Goal: Task Accomplishment & Management: Complete application form

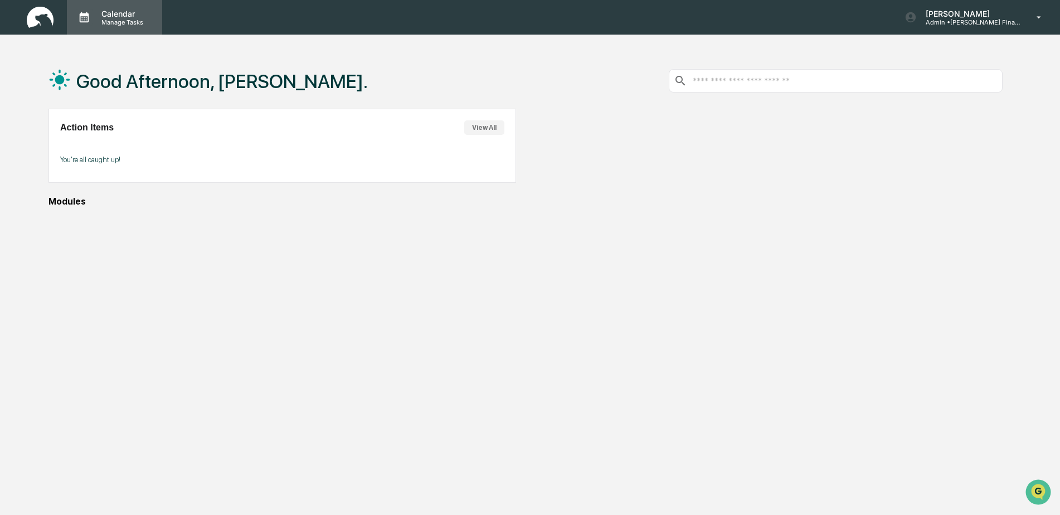
click at [119, 16] on p "Calendar" at bounding box center [121, 13] width 56 height 9
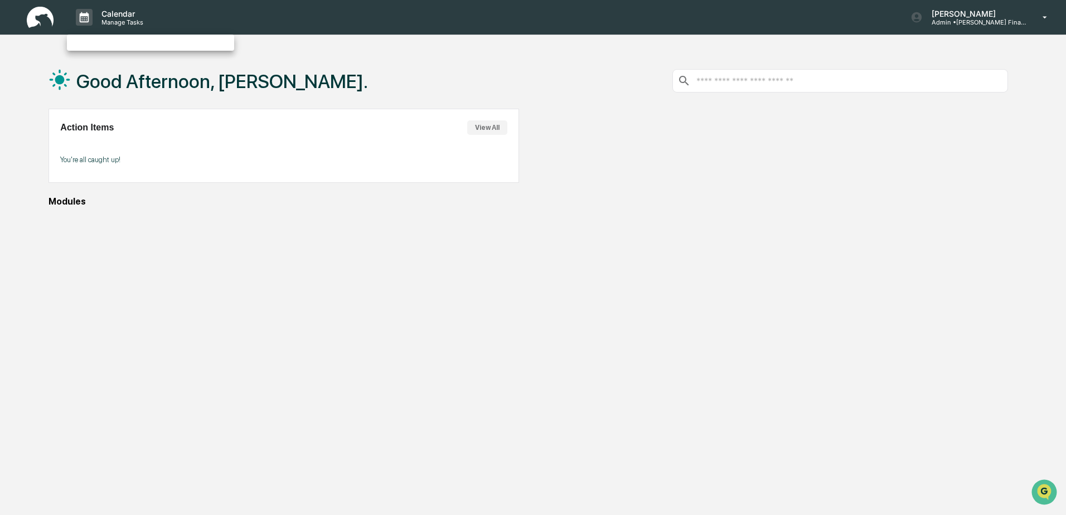
click at [492, 120] on div at bounding box center [533, 257] width 1066 height 515
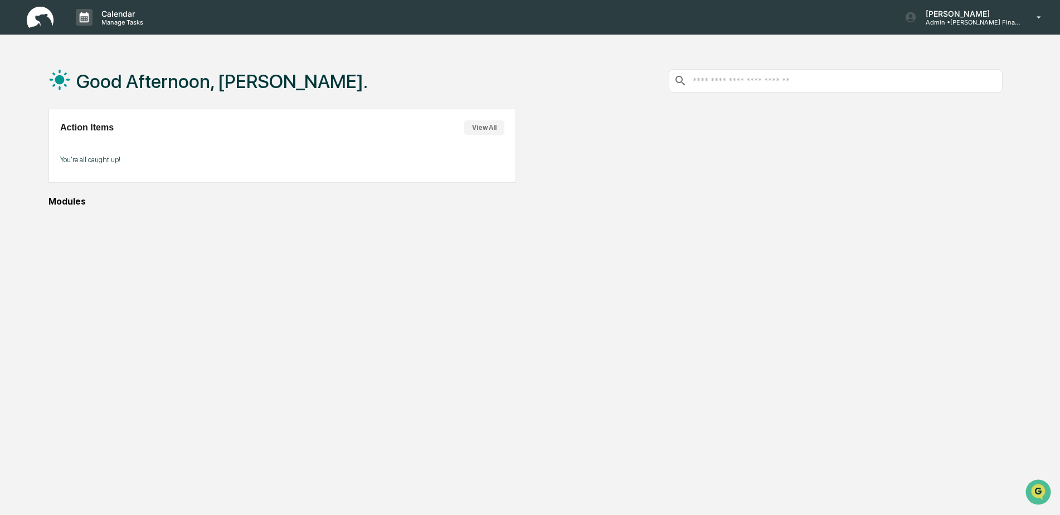
click at [41, 22] on img at bounding box center [40, 18] width 27 height 22
click at [85, 22] on icon at bounding box center [84, 17] width 9 height 11
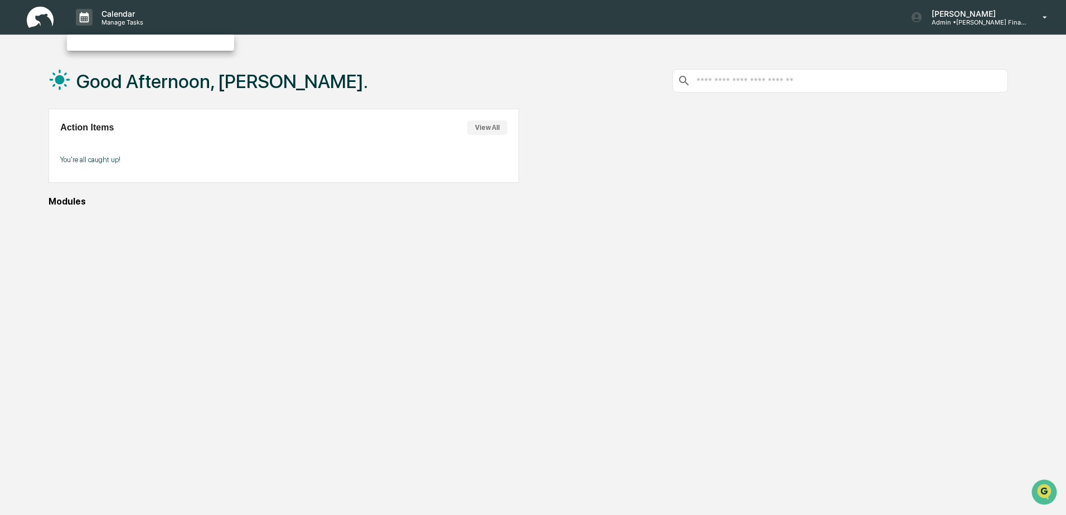
click at [987, 23] on div at bounding box center [533, 257] width 1066 height 515
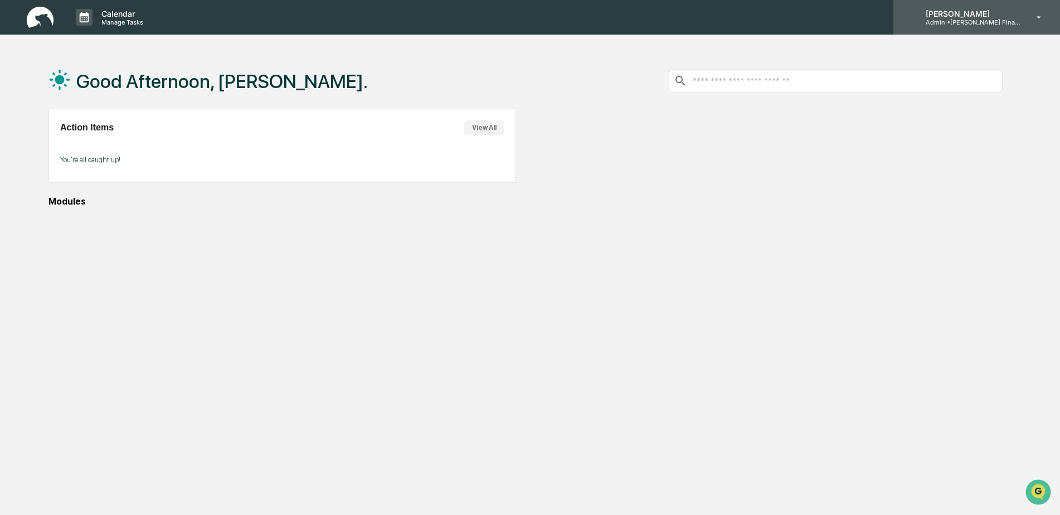
click at [974, 20] on p "Admin • [PERSON_NAME] Financial" at bounding box center [969, 22] width 104 height 8
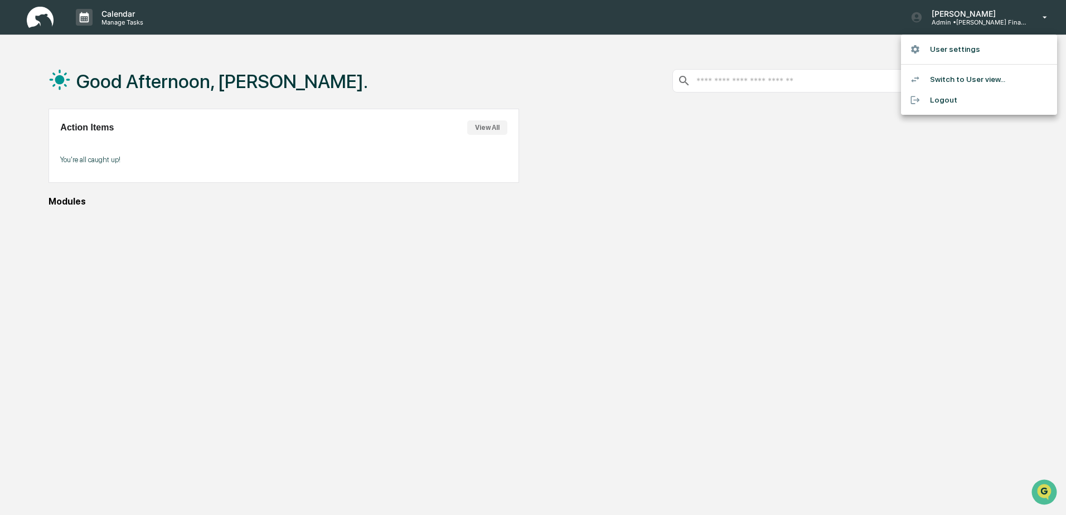
click at [259, 250] on div at bounding box center [533, 257] width 1066 height 515
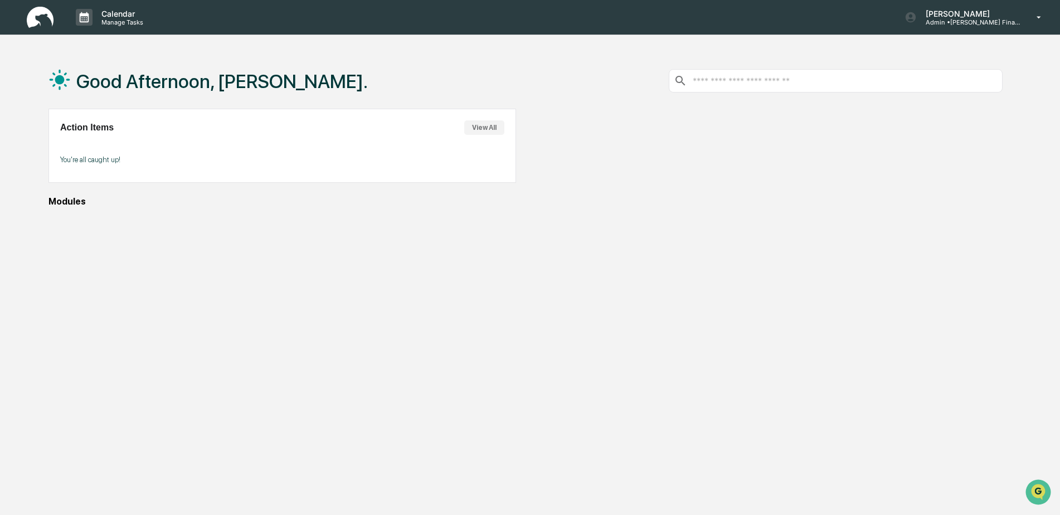
click at [69, 199] on div "Modules" at bounding box center [525, 201] width 954 height 11
click at [39, 20] on img at bounding box center [40, 18] width 27 height 22
click at [85, 202] on div "Modules" at bounding box center [525, 201] width 954 height 11
click at [1004, 18] on p "Admin • [PERSON_NAME] Financial" at bounding box center [969, 22] width 104 height 8
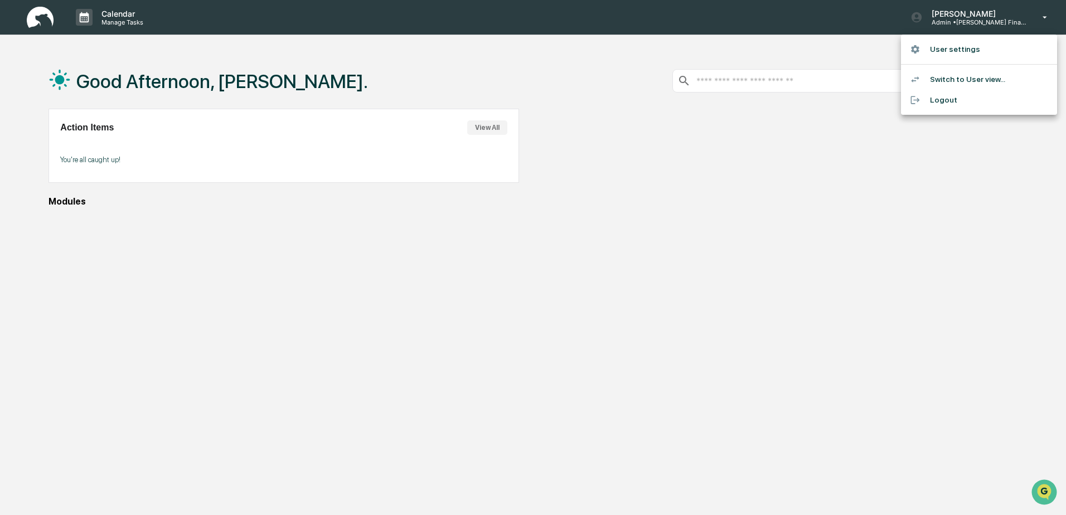
click at [984, 82] on li "Switch to User view..." at bounding box center [979, 79] width 156 height 21
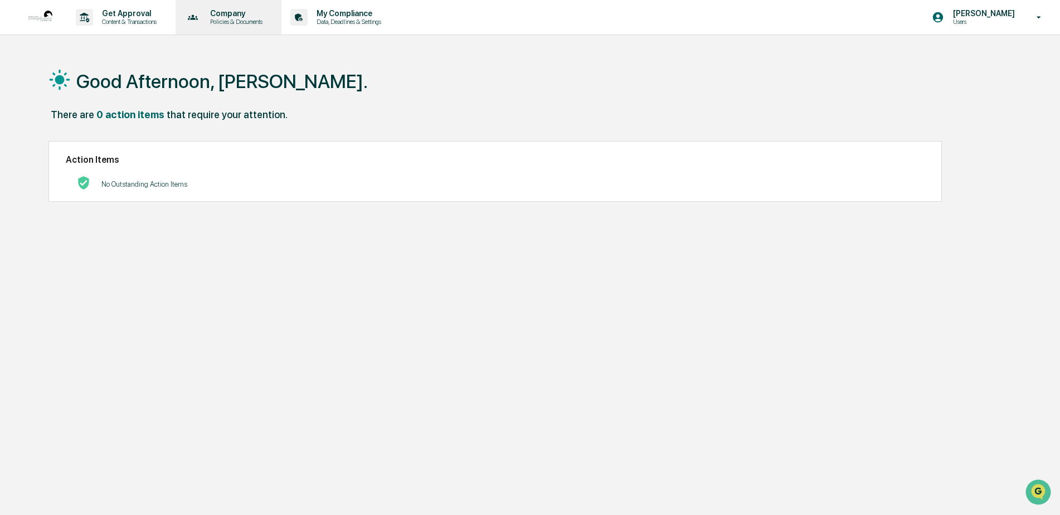
click at [234, 14] on p "Company" at bounding box center [234, 13] width 67 height 9
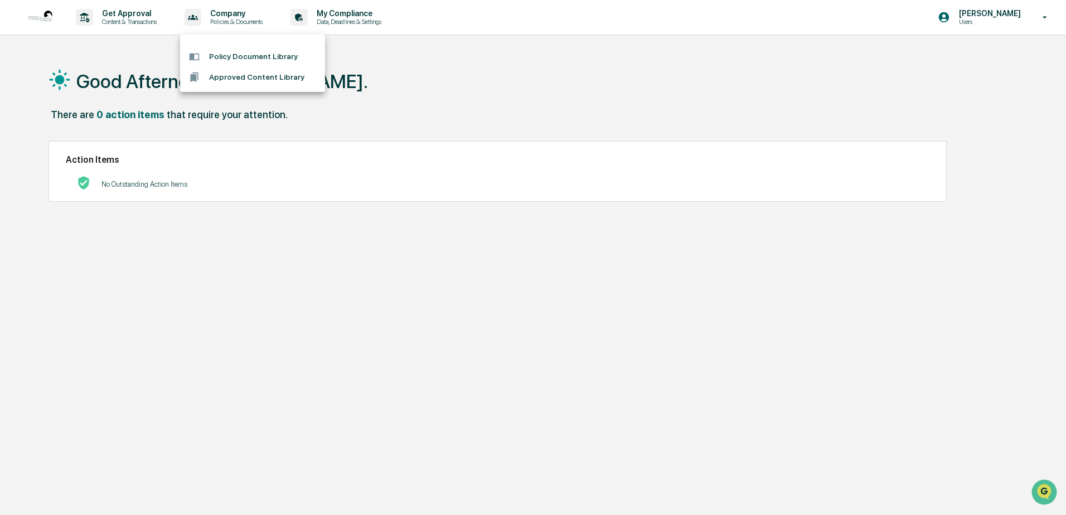
click at [129, 20] on div at bounding box center [533, 257] width 1066 height 515
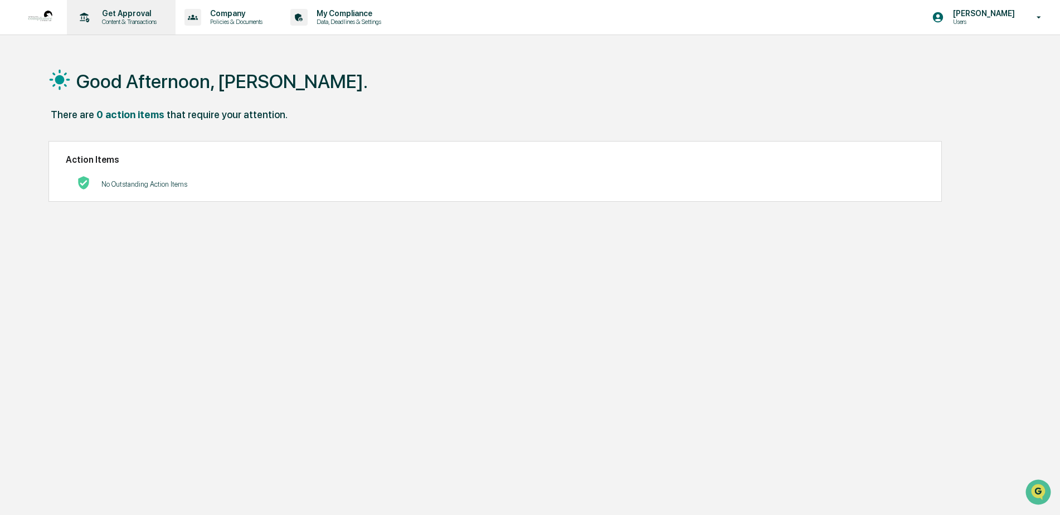
click at [129, 15] on p "Get Approval" at bounding box center [127, 13] width 69 height 9
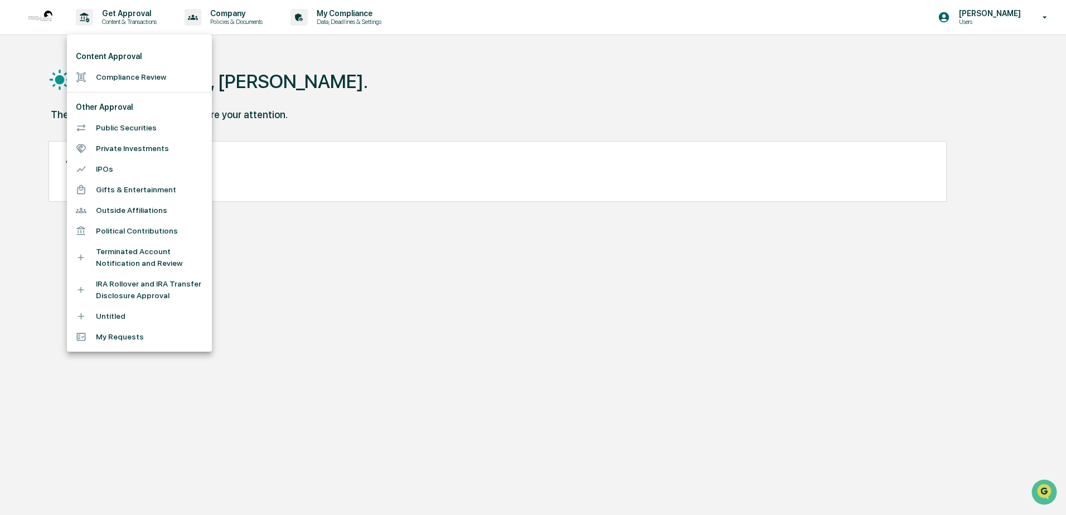
click at [137, 79] on li "Compliance Review" at bounding box center [139, 77] width 145 height 21
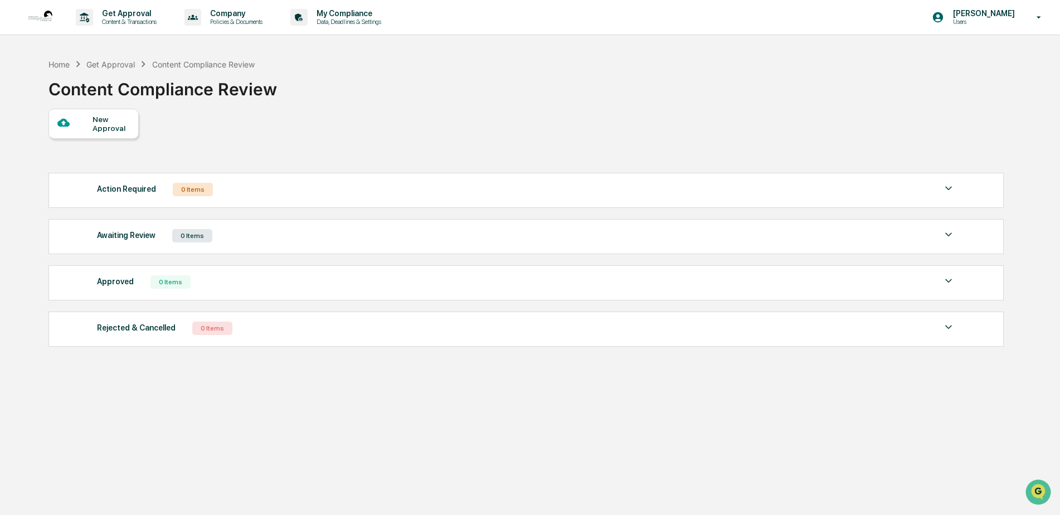
click at [106, 119] on div "New Approval" at bounding box center [111, 124] width 37 height 18
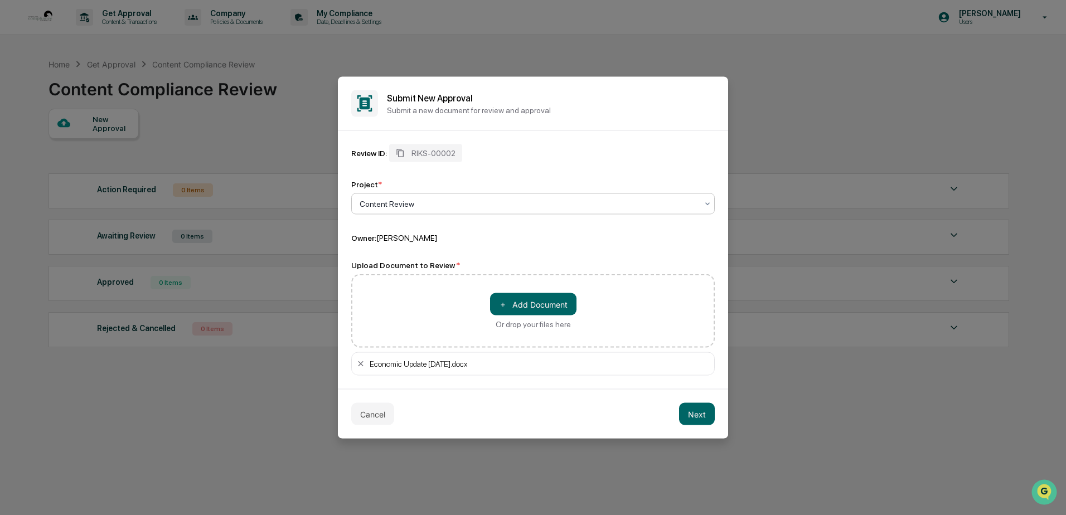
click at [418, 199] on div at bounding box center [529, 203] width 338 height 11
type input "**********"
click at [511, 249] on div "Review ID: RIKS-00002 Project * 0 results available for search term Economic Up…" at bounding box center [532, 259] width 363 height 231
click at [704, 420] on button "Next" at bounding box center [697, 414] width 36 height 22
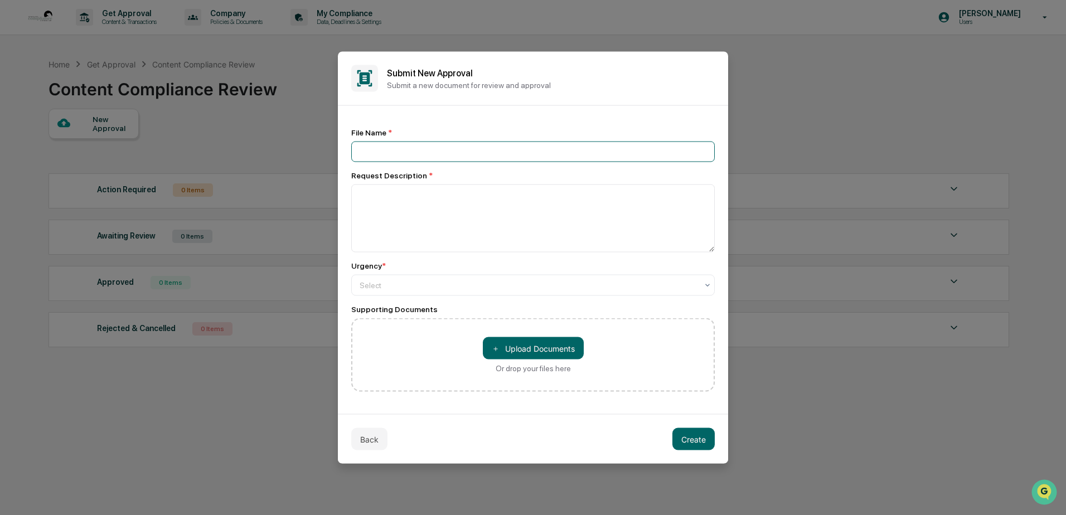
click at [376, 153] on input at bounding box center [532, 152] width 363 height 21
type input "**********"
drag, startPoint x: 476, startPoint y: 154, endPoint x: 315, endPoint y: 148, distance: 161.2
click at [315, 148] on body "**********" at bounding box center [533, 284] width 1066 height 568
type input "**********"
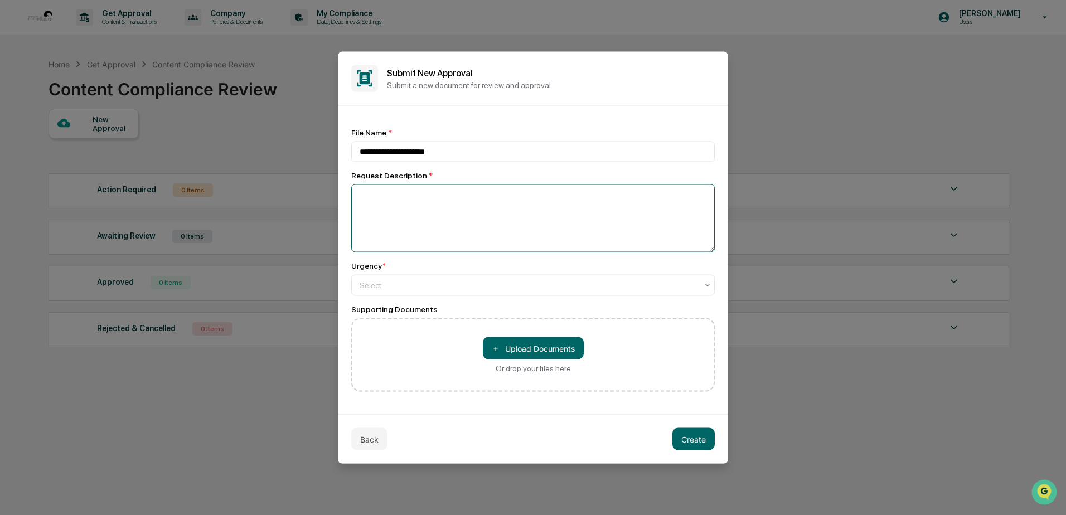
click at [365, 194] on textarea at bounding box center [532, 218] width 363 height 68
type textarea "**********"
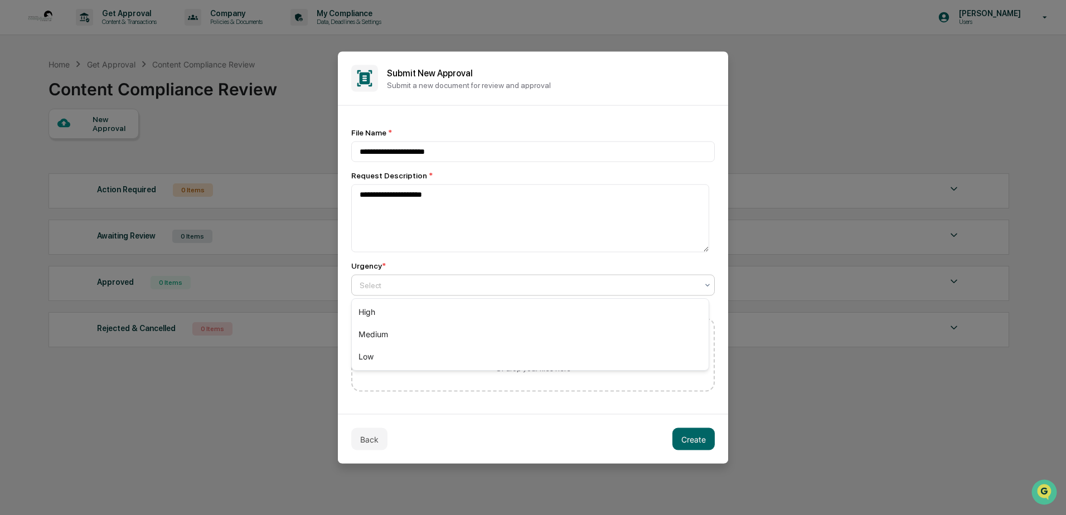
click at [416, 293] on div "Select" at bounding box center [528, 286] width 349 height 16
click at [382, 335] on div "Medium" at bounding box center [530, 334] width 357 height 22
click at [401, 286] on div at bounding box center [529, 285] width 338 height 11
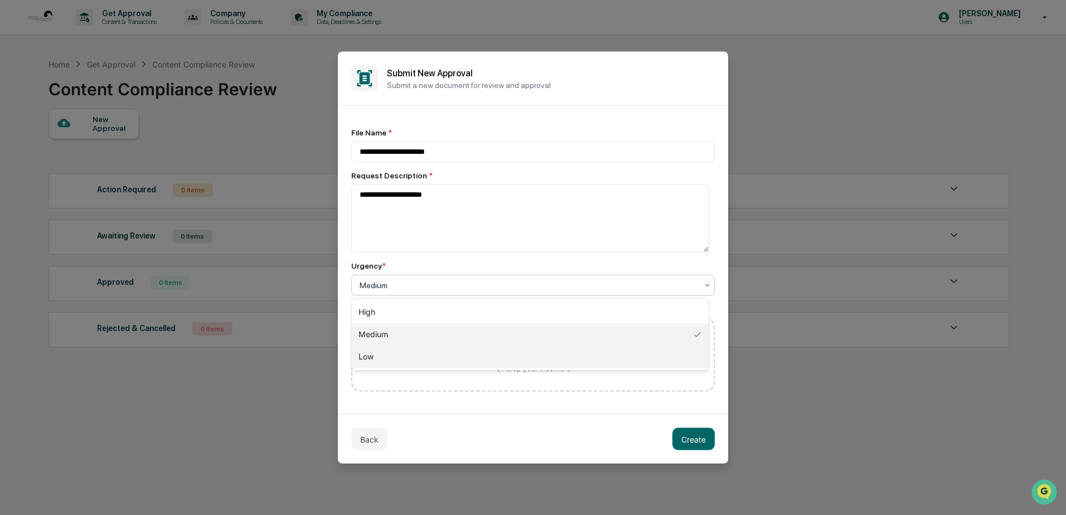
click at [378, 353] on div "Low" at bounding box center [530, 357] width 357 height 22
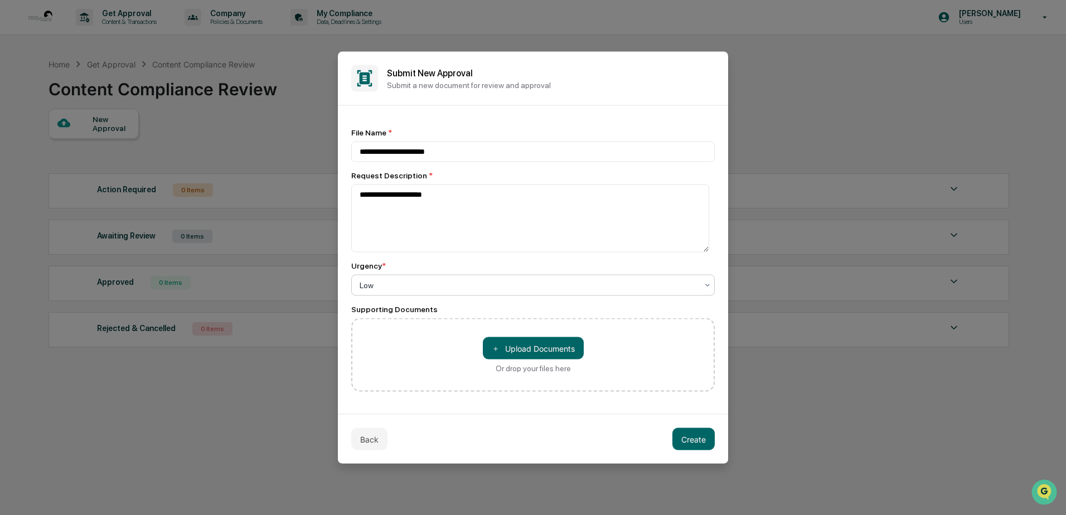
scroll to position [1, 0]
click at [519, 349] on button "＋ Upload Documents" at bounding box center [533, 348] width 101 height 22
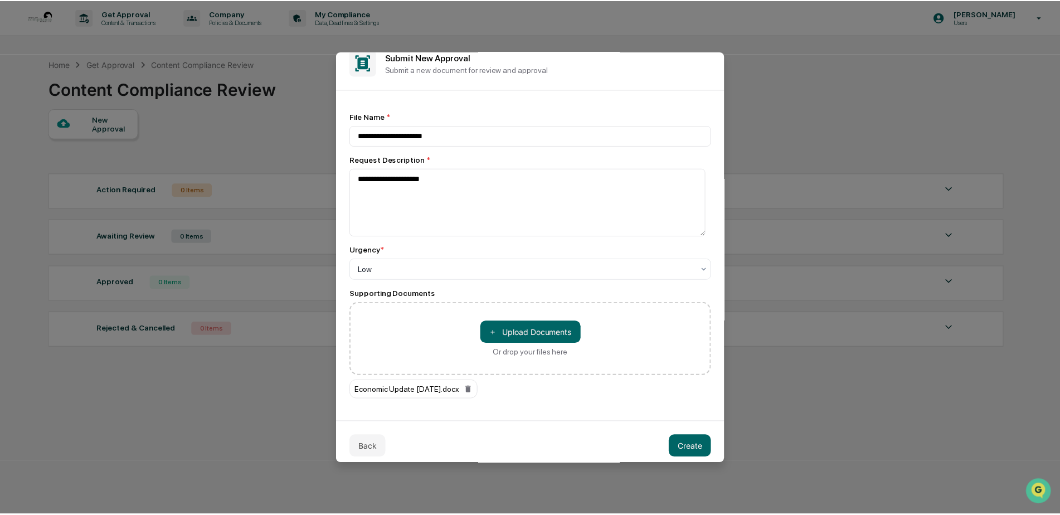
scroll to position [24, 0]
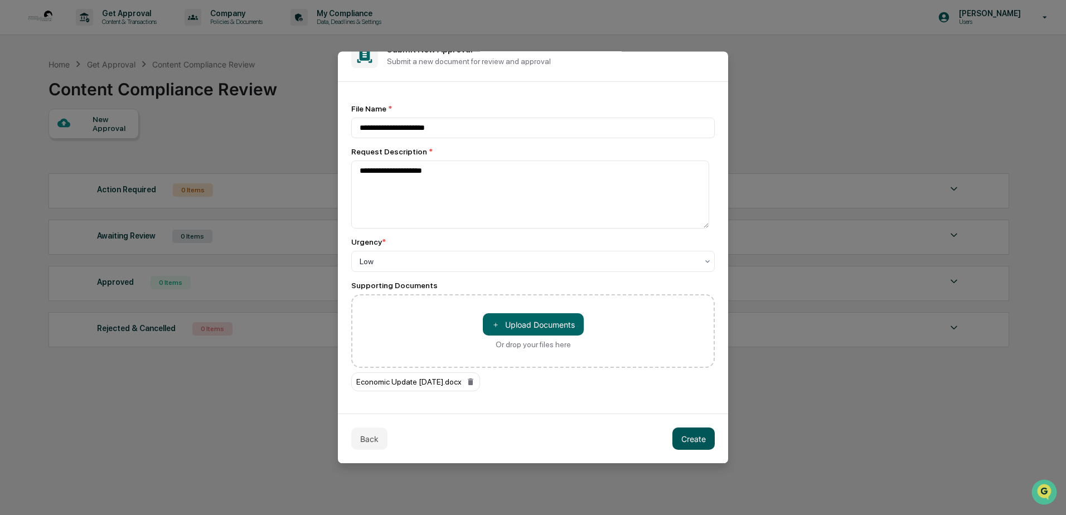
click at [689, 441] on button "Create" at bounding box center [693, 439] width 42 height 22
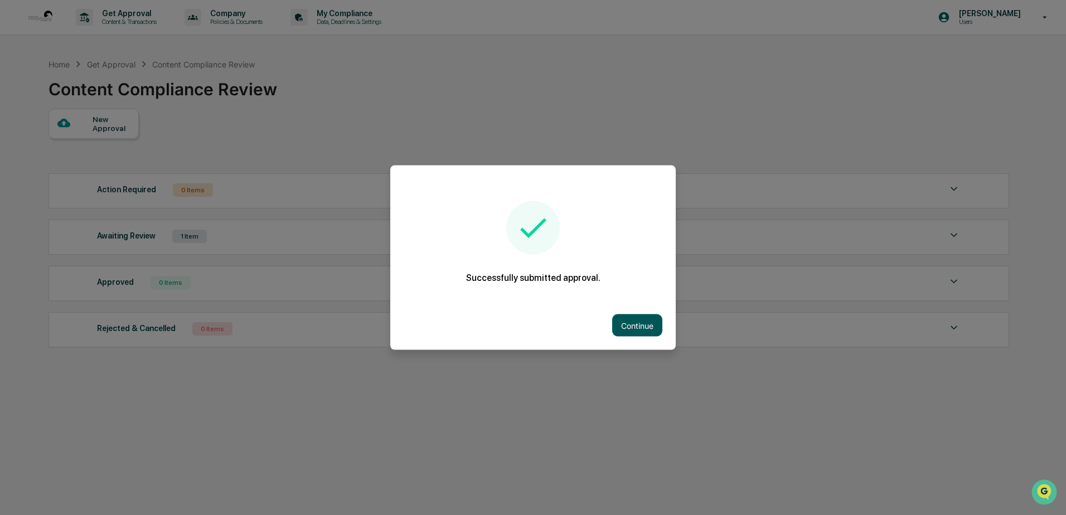
click at [629, 327] on button "Continue" at bounding box center [637, 325] width 50 height 22
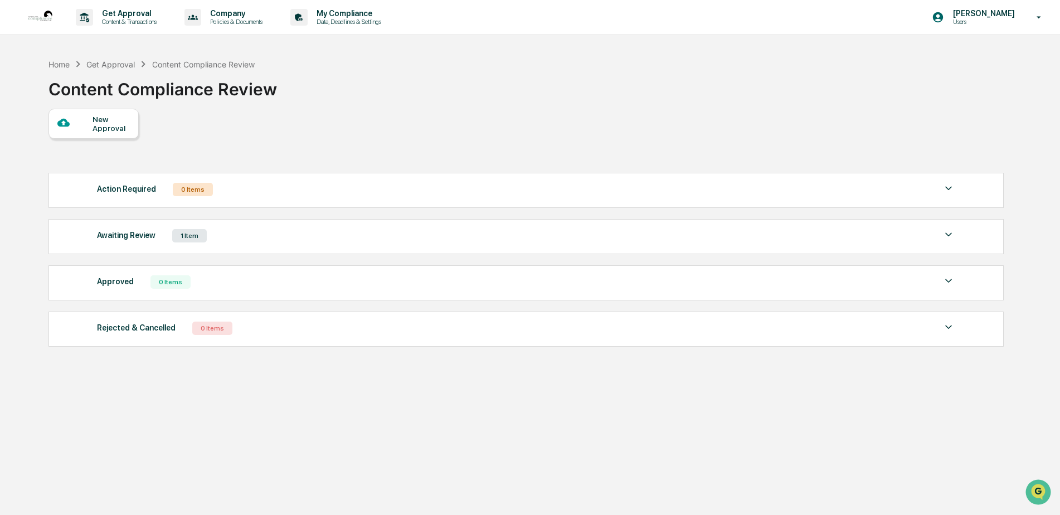
click at [945, 231] on img at bounding box center [948, 234] width 13 height 13
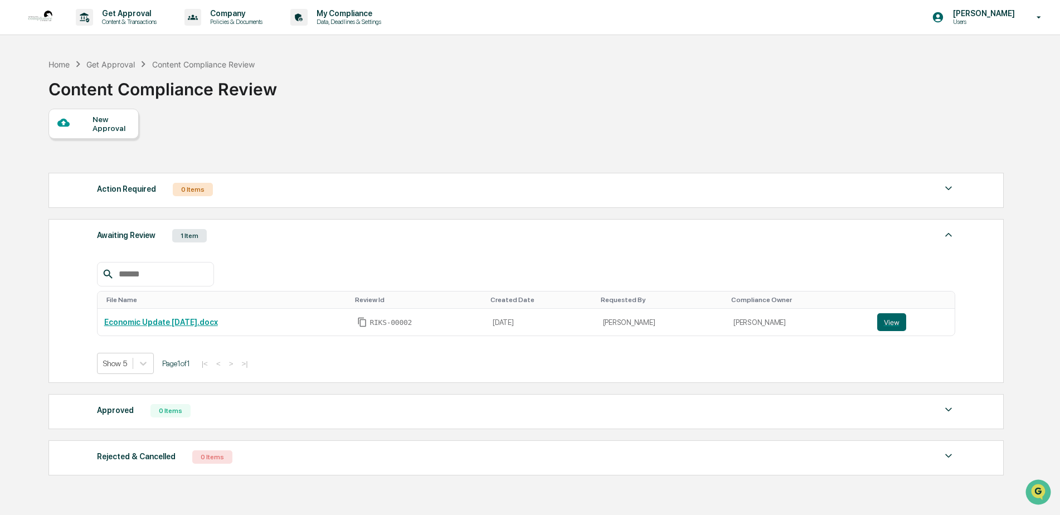
click at [795, 128] on div "New Approval Action Required 0 Items No data to display Show 5 Page 1 of 0 |< <…" at bounding box center [525, 295] width 954 height 372
